Goal: Transaction & Acquisition: Purchase product/service

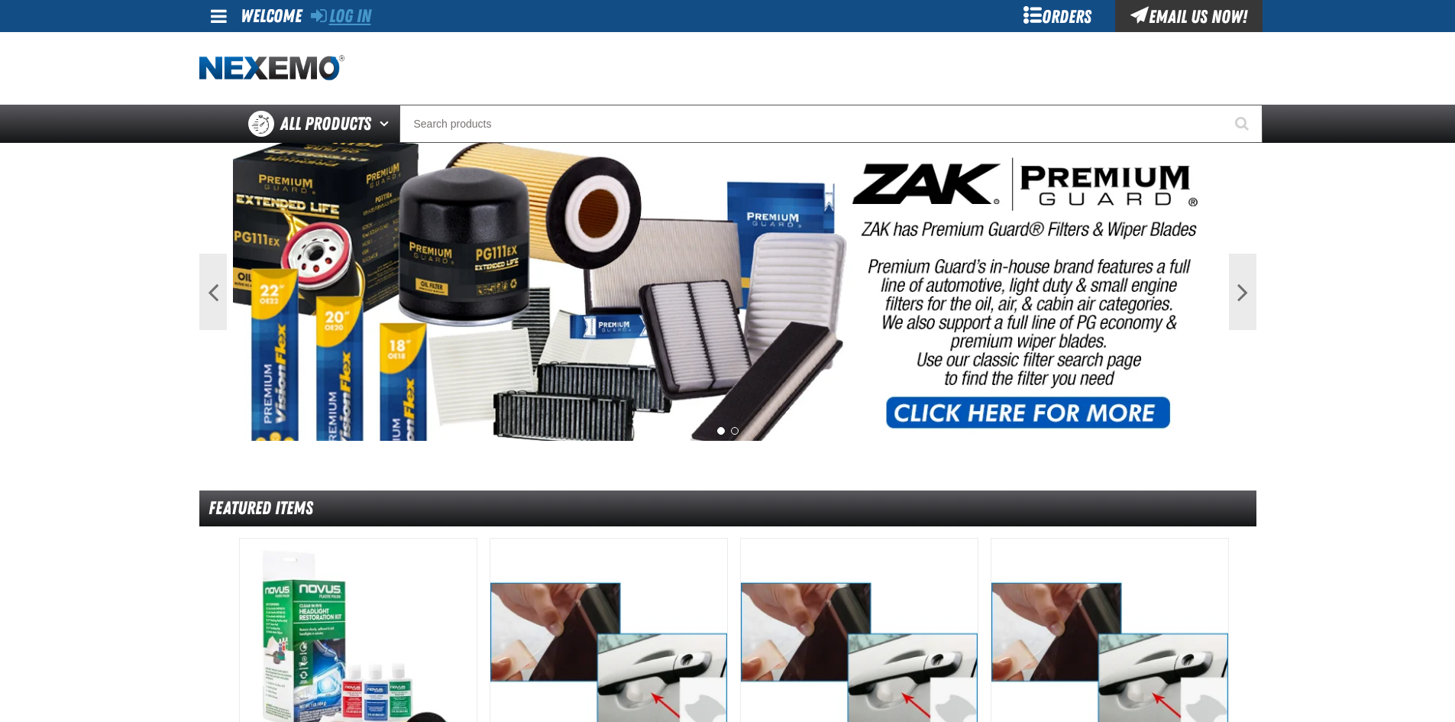
click at [361, 15] on link "Log In" at bounding box center [341, 15] width 60 height 21
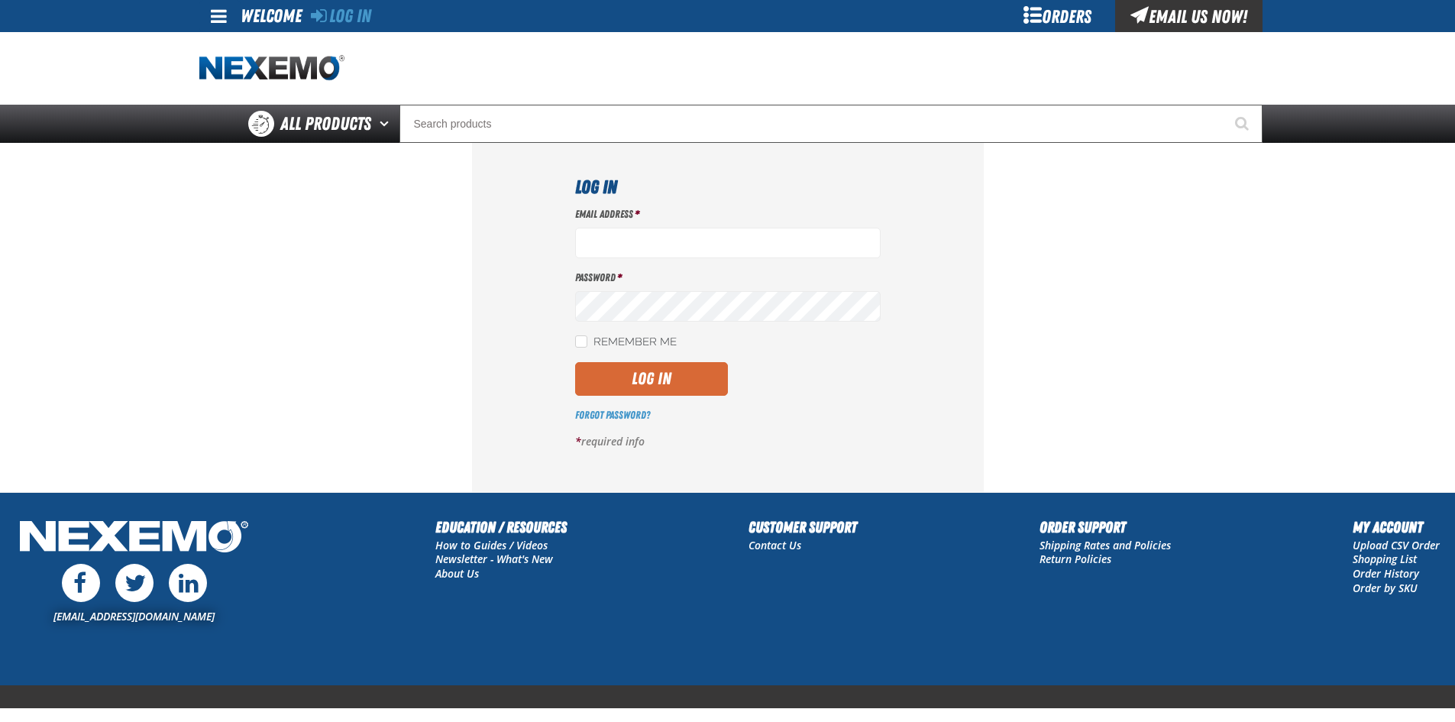
type input "sspolar01@vtaig.com"
click at [619, 384] on button "Log In" at bounding box center [651, 379] width 153 height 34
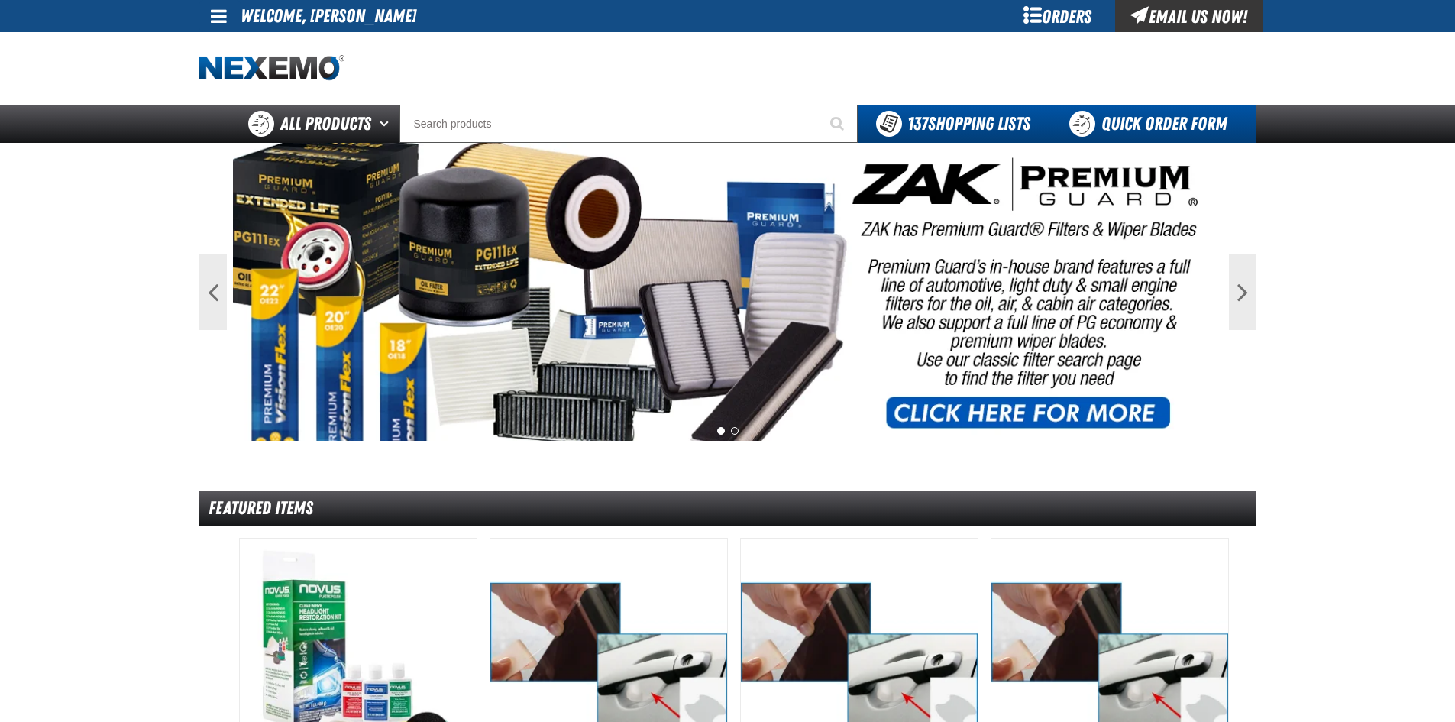
click at [1143, 123] on link "Quick Order Form" at bounding box center [1151, 124] width 207 height 38
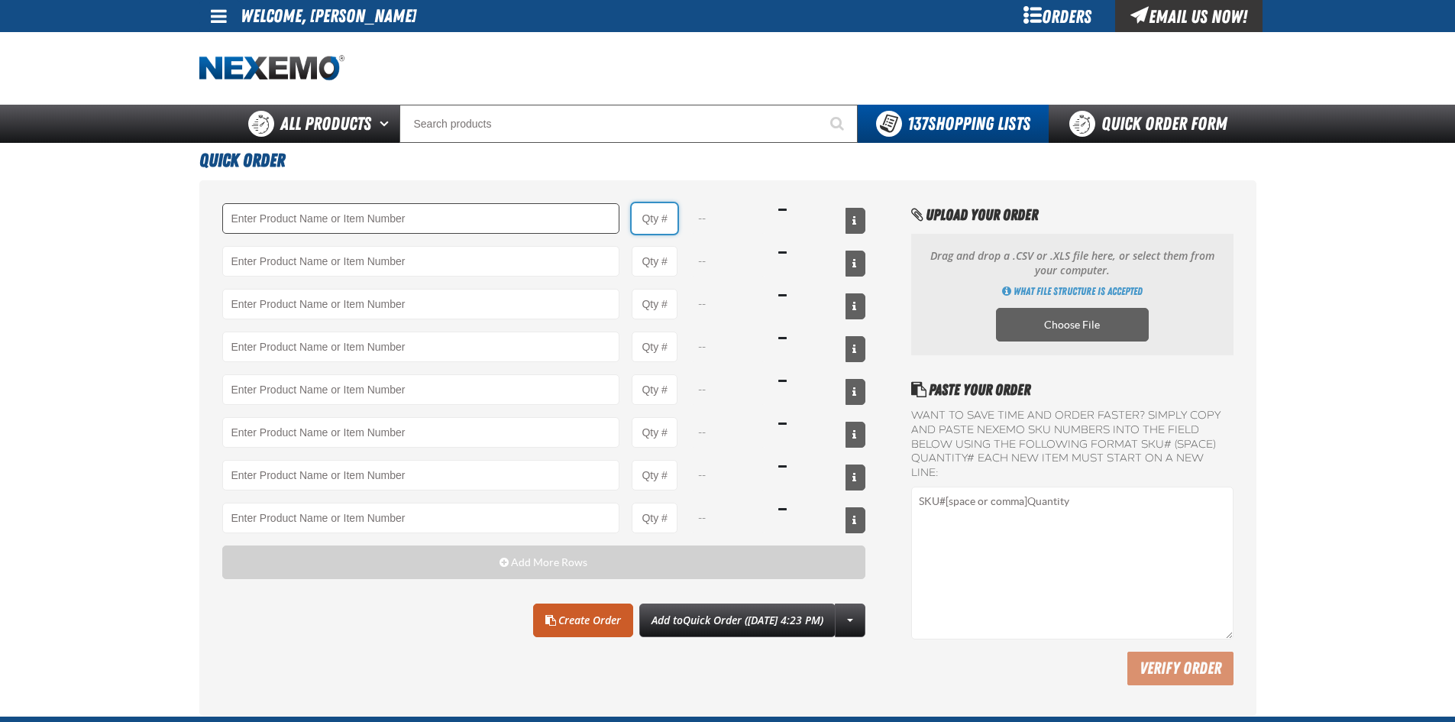
drag, startPoint x: 671, startPoint y: 216, endPoint x: 573, endPoint y: 218, distance: 97.8
click at [573, 218] on div "--" at bounding box center [544, 218] width 644 height 31
type input "4"
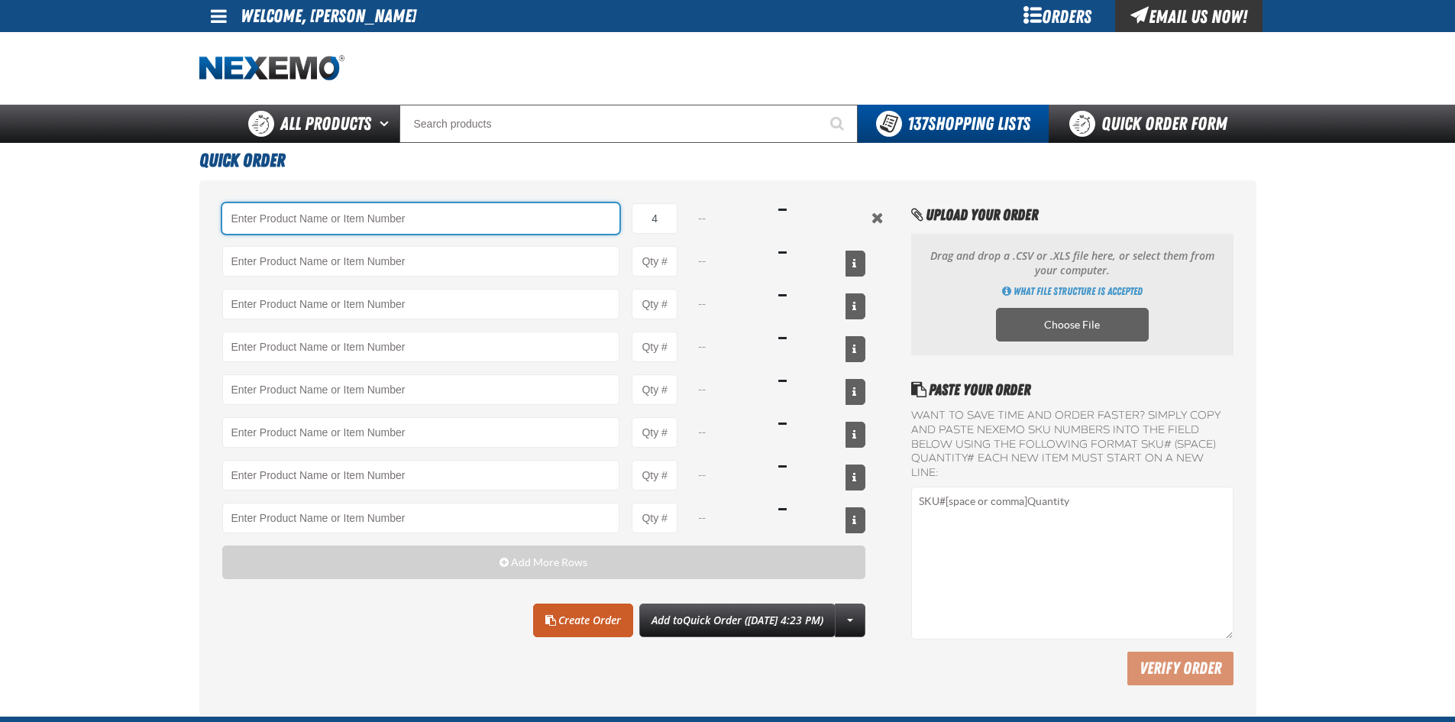
click at [274, 224] on input "Product" at bounding box center [421, 218] width 398 height 31
paste input "XUPL24-100"
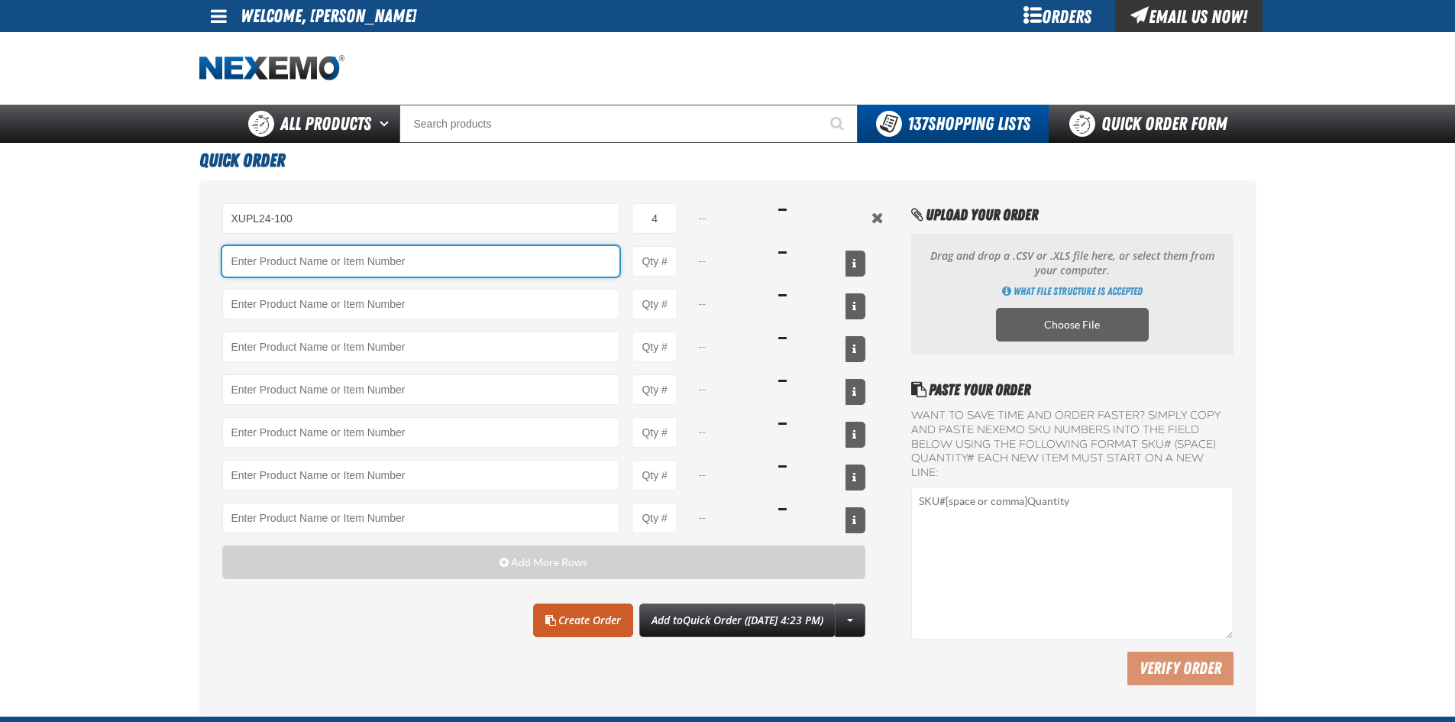
click at [491, 263] on input "Product" at bounding box center [421, 261] width 398 height 31
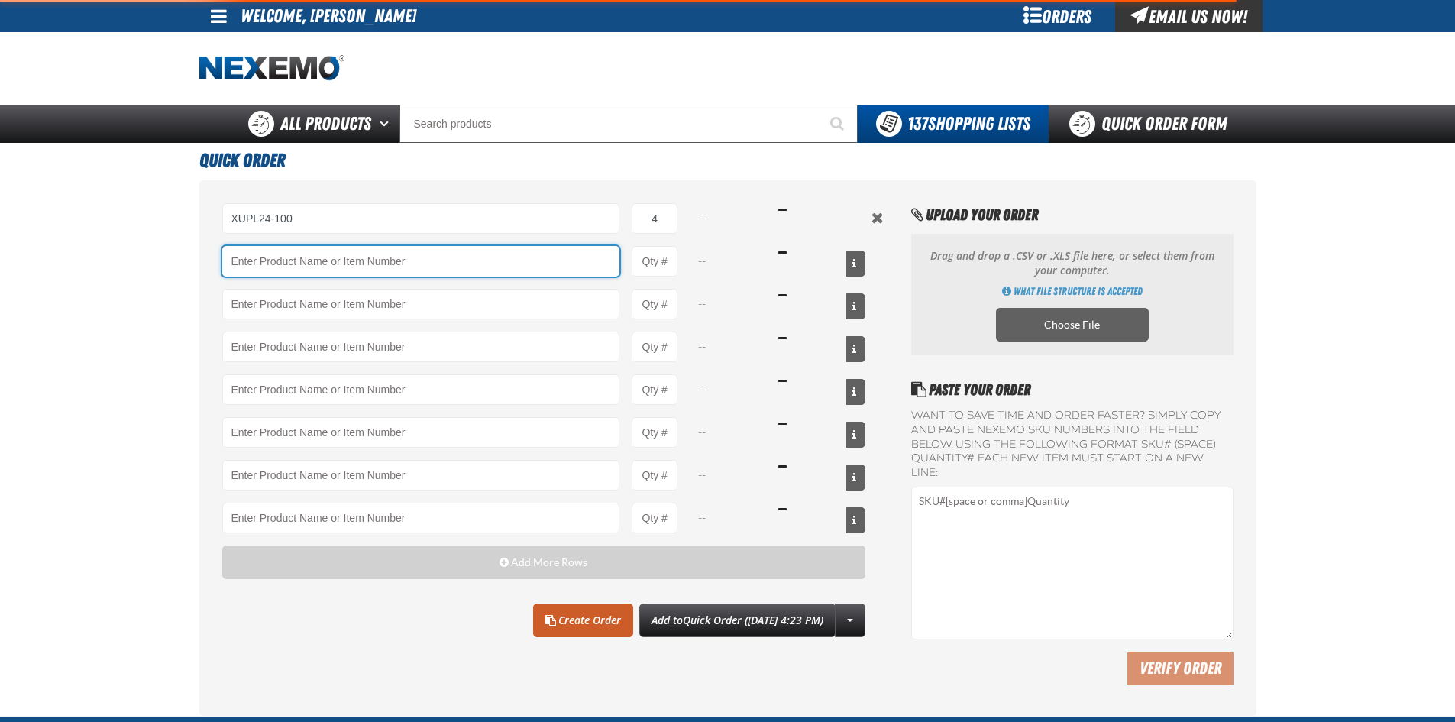
type input "XUPL24-100 - 24&quot; XPEL ULTIMATE PLUS Paint Protection Film (24&quot;x100&#x…"
select select "each"
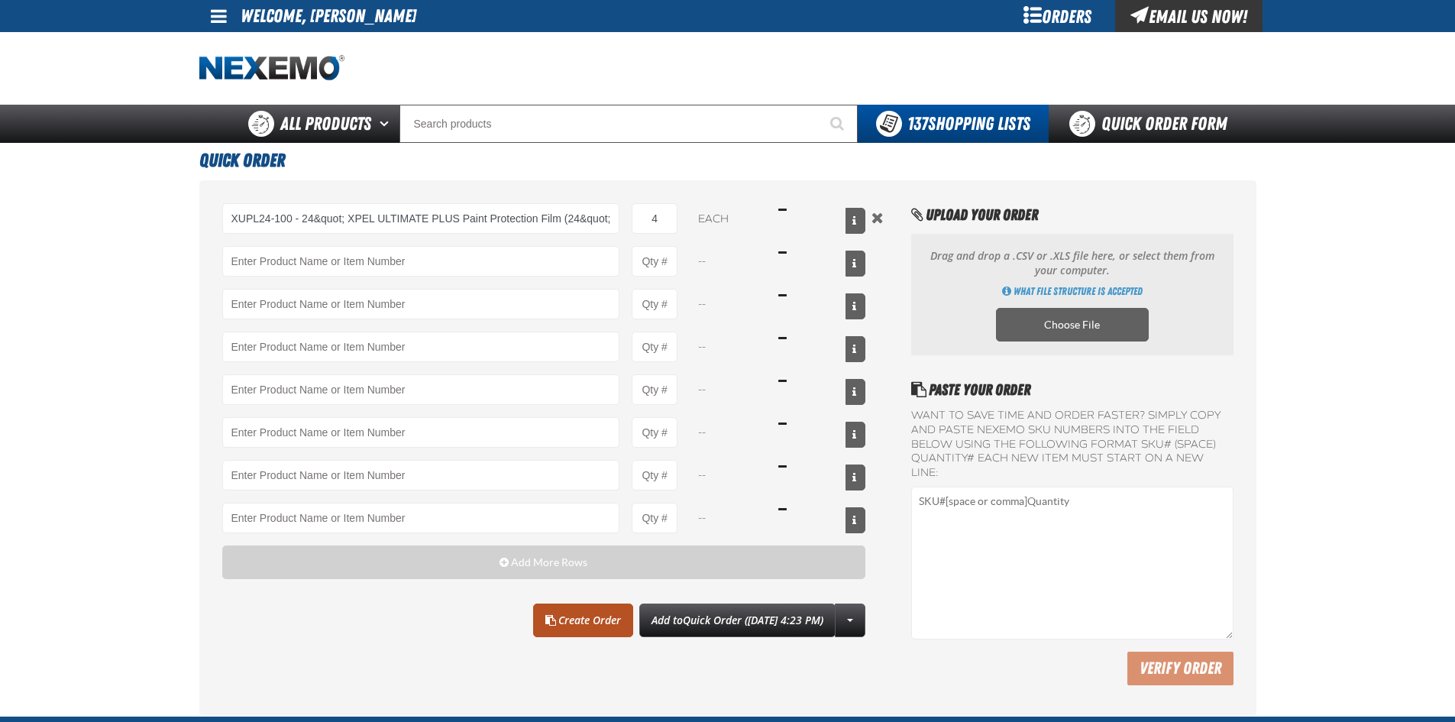
click at [568, 621] on link "Create Order" at bounding box center [583, 620] width 100 height 34
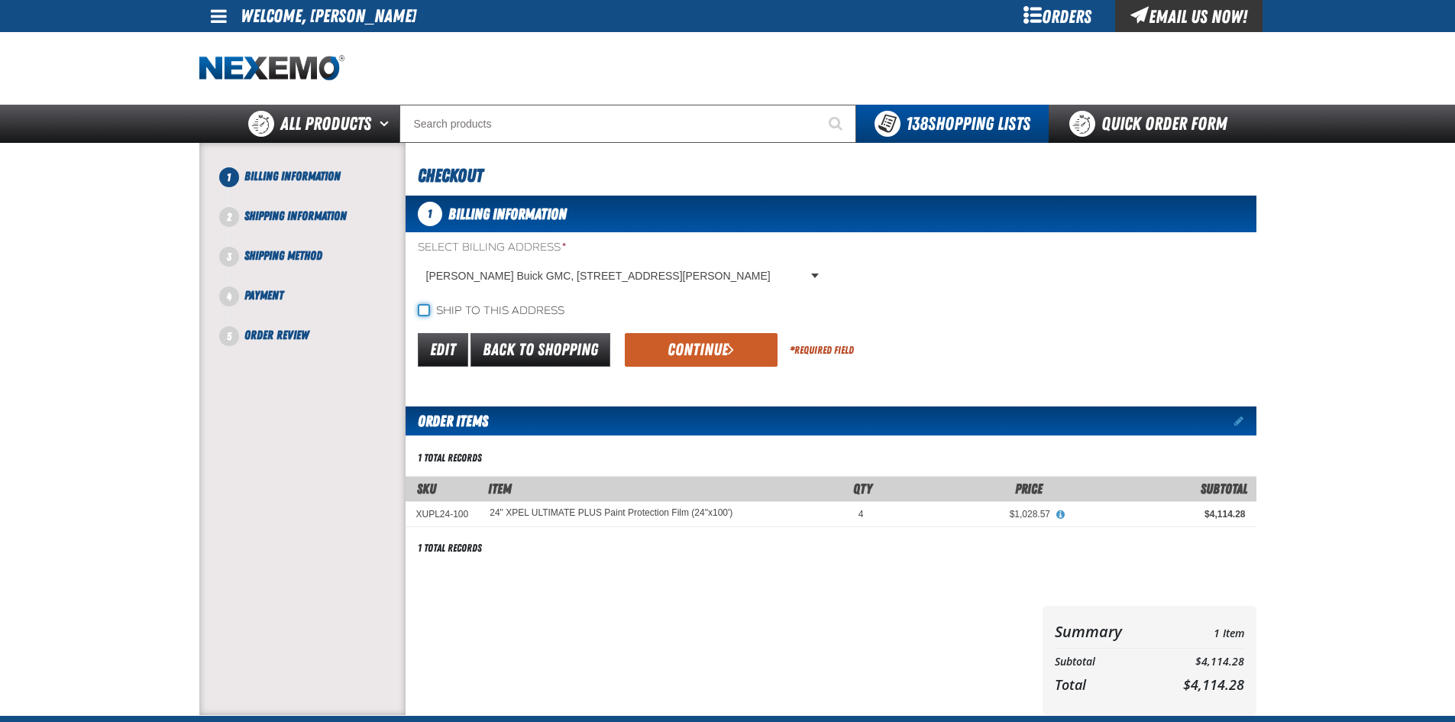
click at [425, 312] on input "Ship to this address" at bounding box center [424, 310] width 12 height 12
checkbox input "true"
click at [707, 353] on button "Continue" at bounding box center [701, 350] width 153 height 34
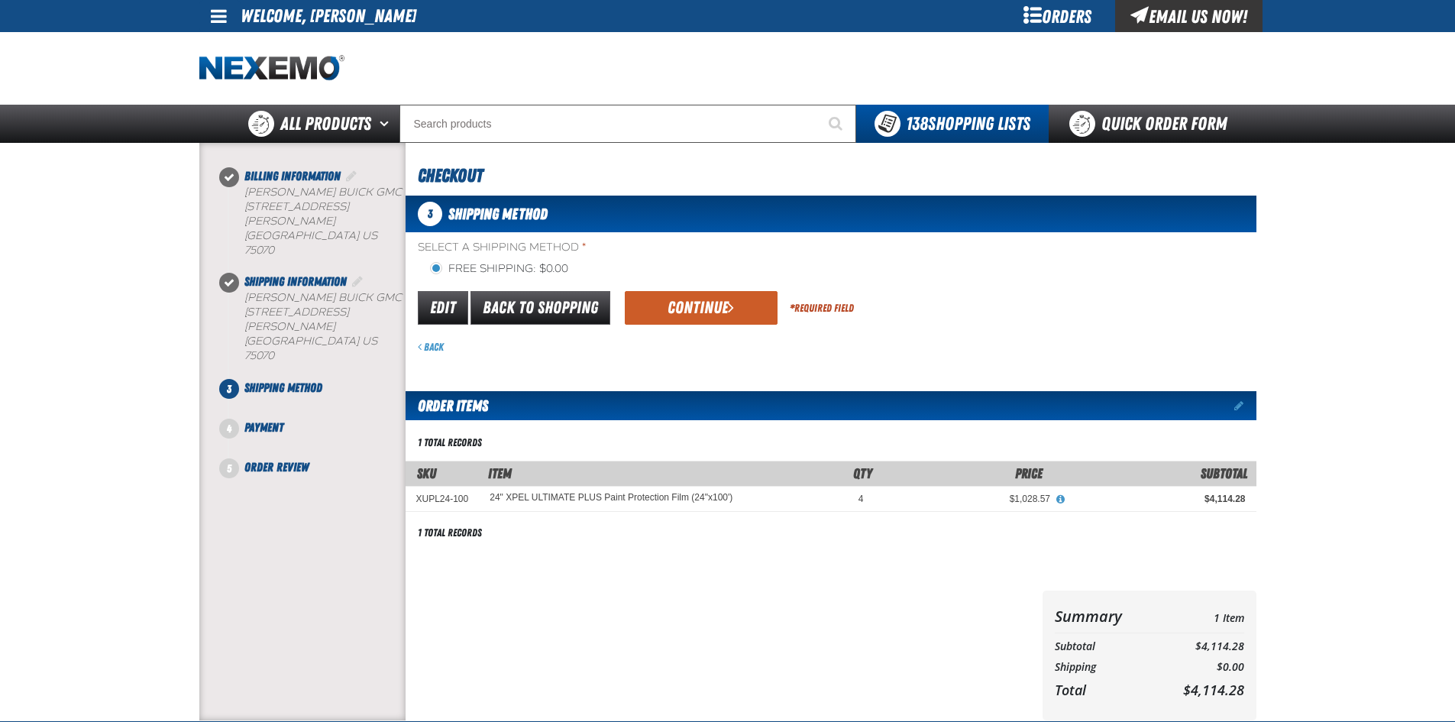
click at [712, 308] on button "Continue" at bounding box center [701, 308] width 153 height 34
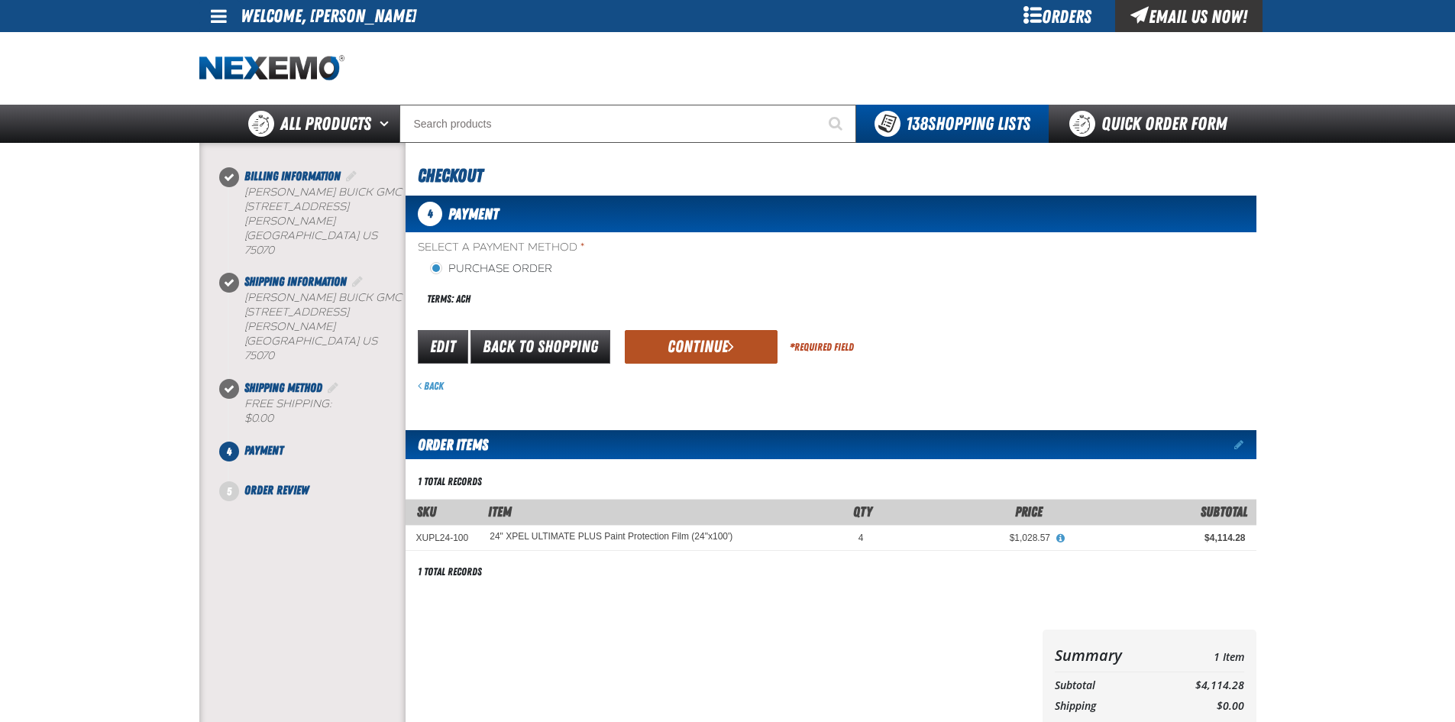
click at [704, 343] on button "Continue" at bounding box center [701, 347] width 153 height 34
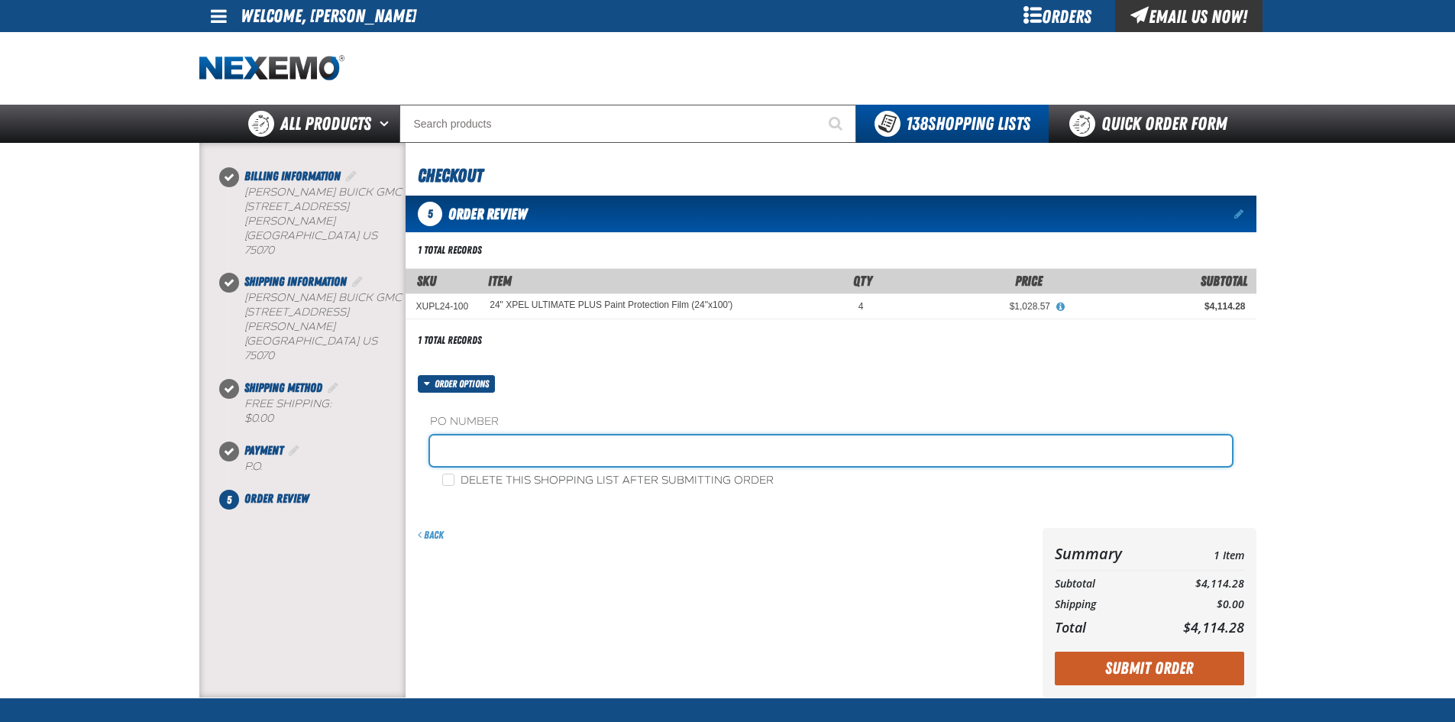
click at [454, 448] on input "text" at bounding box center [831, 450] width 802 height 31
type input "77069-ss"
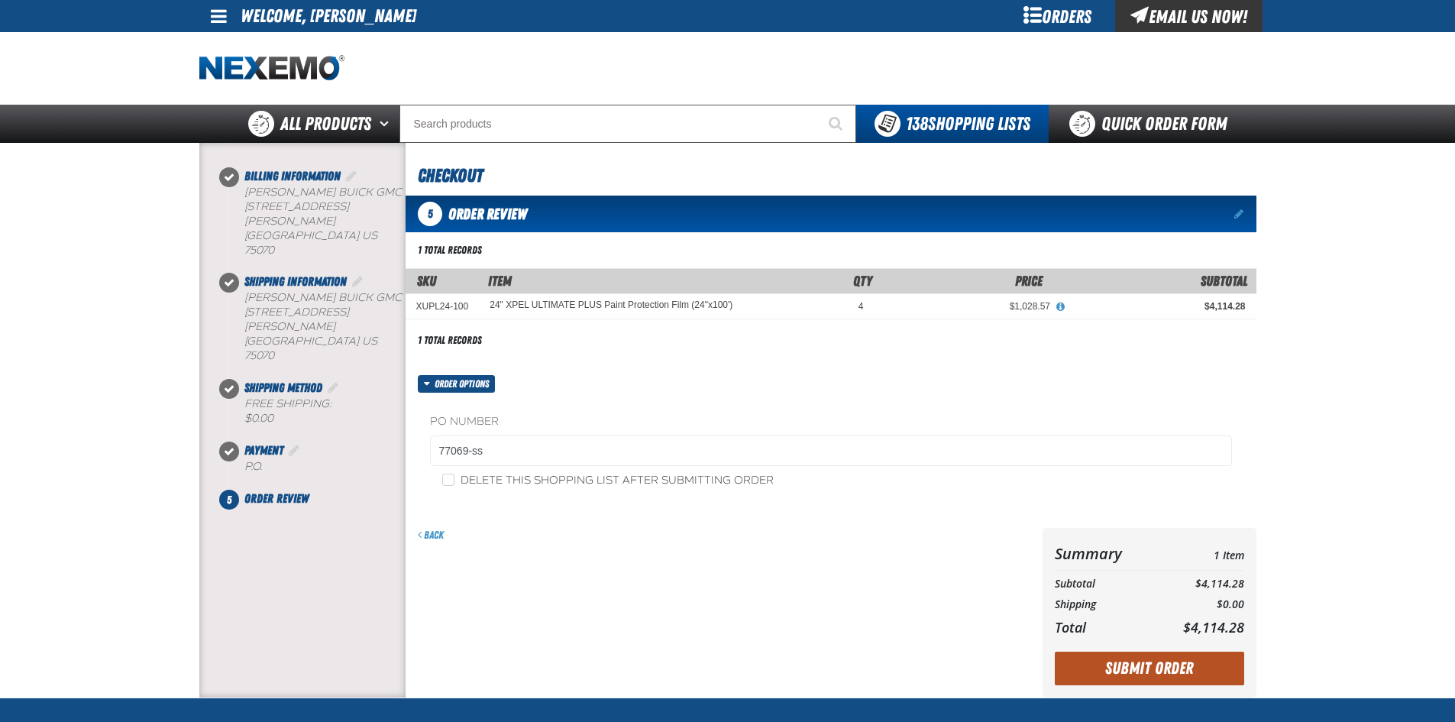
click at [1174, 661] on button "Submit Order" at bounding box center [1149, 668] width 189 height 34
